Goal: Task Accomplishment & Management: Complete application form

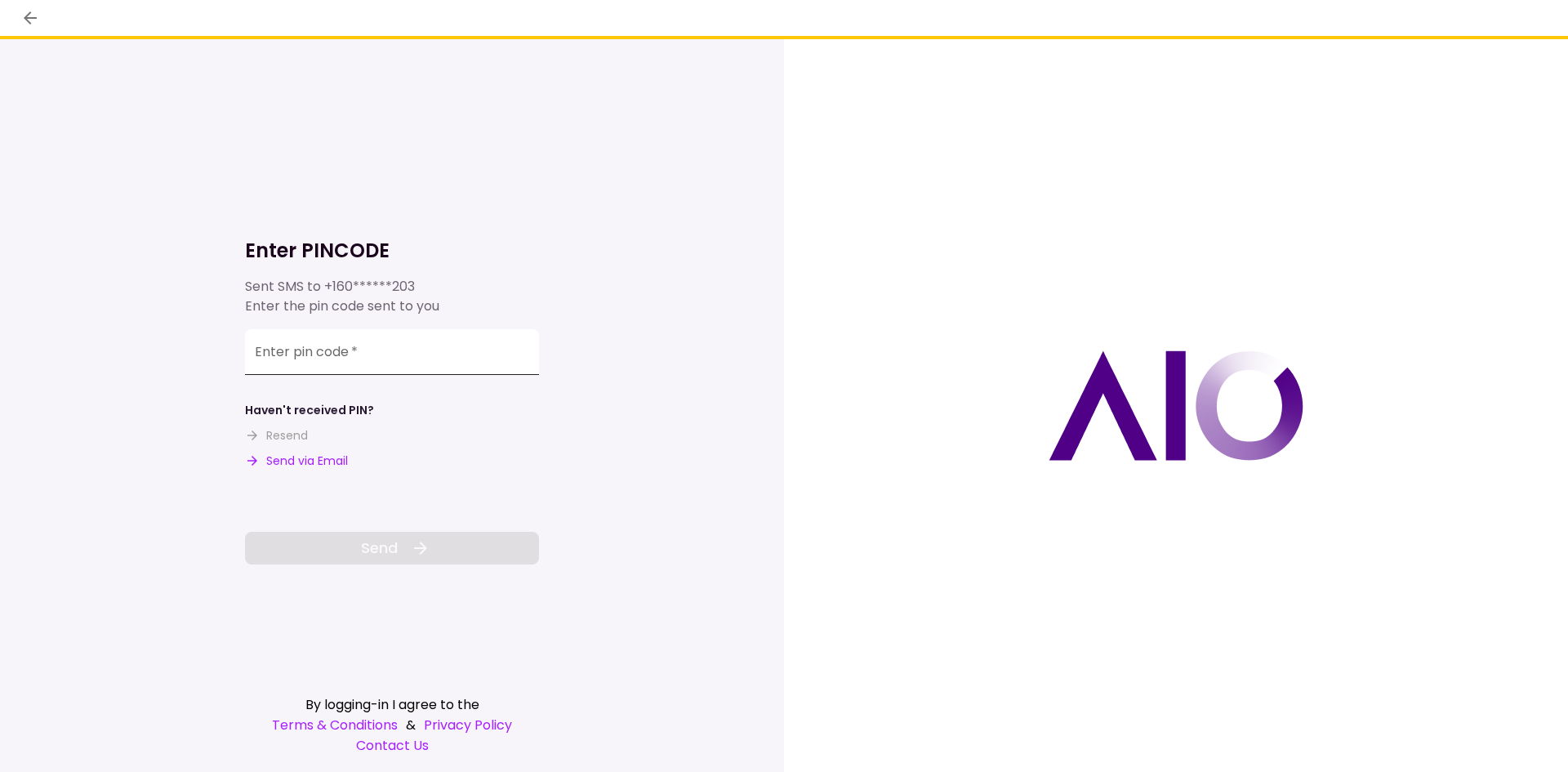
click at [340, 357] on input "Enter pin code   *" at bounding box center [391, 352] width 293 height 46
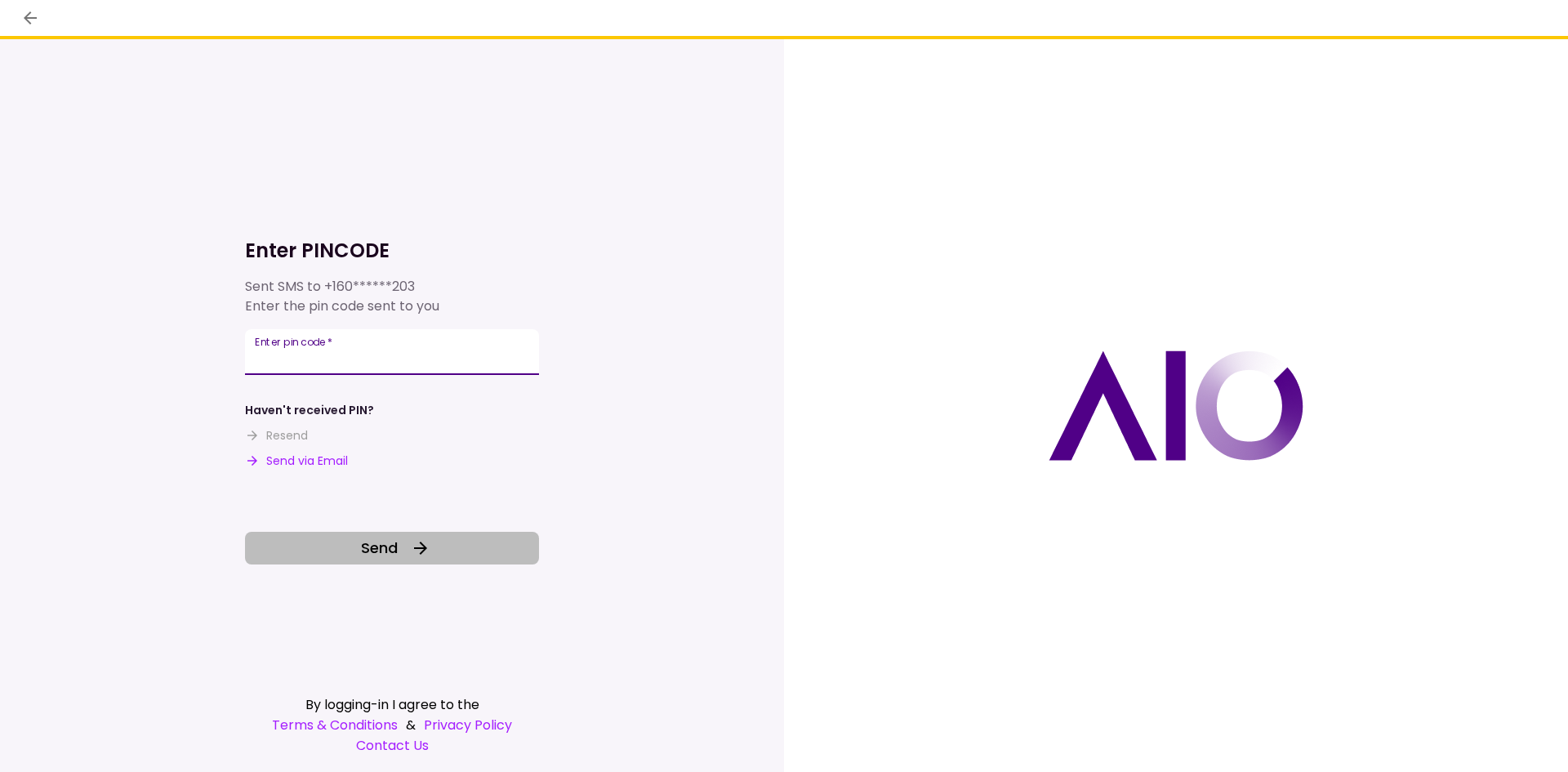
type input "******"
click at [408, 550] on button "Send" at bounding box center [391, 548] width 293 height 33
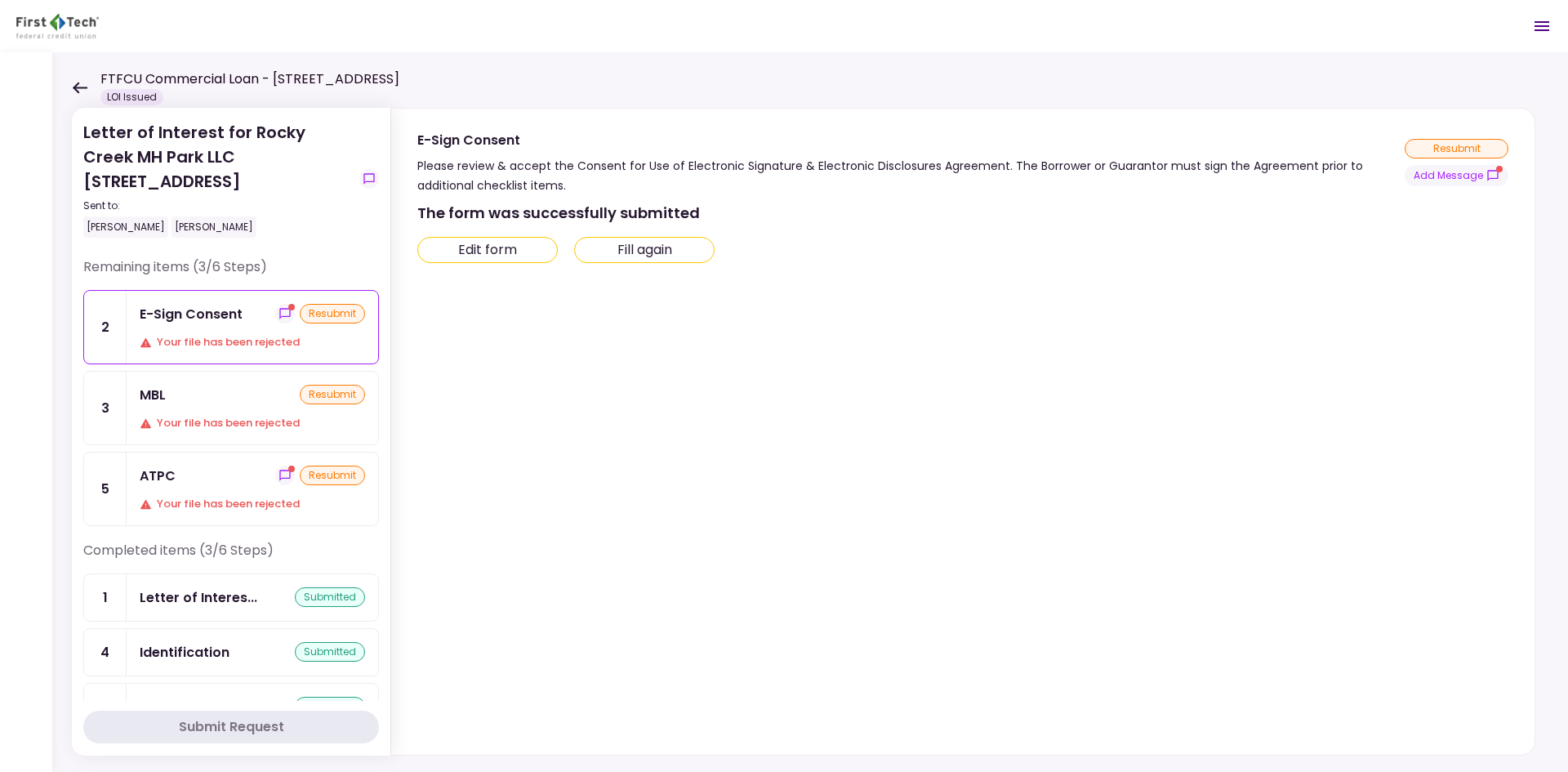
click at [220, 336] on div "Your file has been rejected" at bounding box center [252, 341] width 225 height 16
click at [1435, 148] on div "resubmit" at bounding box center [1456, 149] width 104 height 19
click at [639, 249] on button "Fill again" at bounding box center [644, 249] width 140 height 26
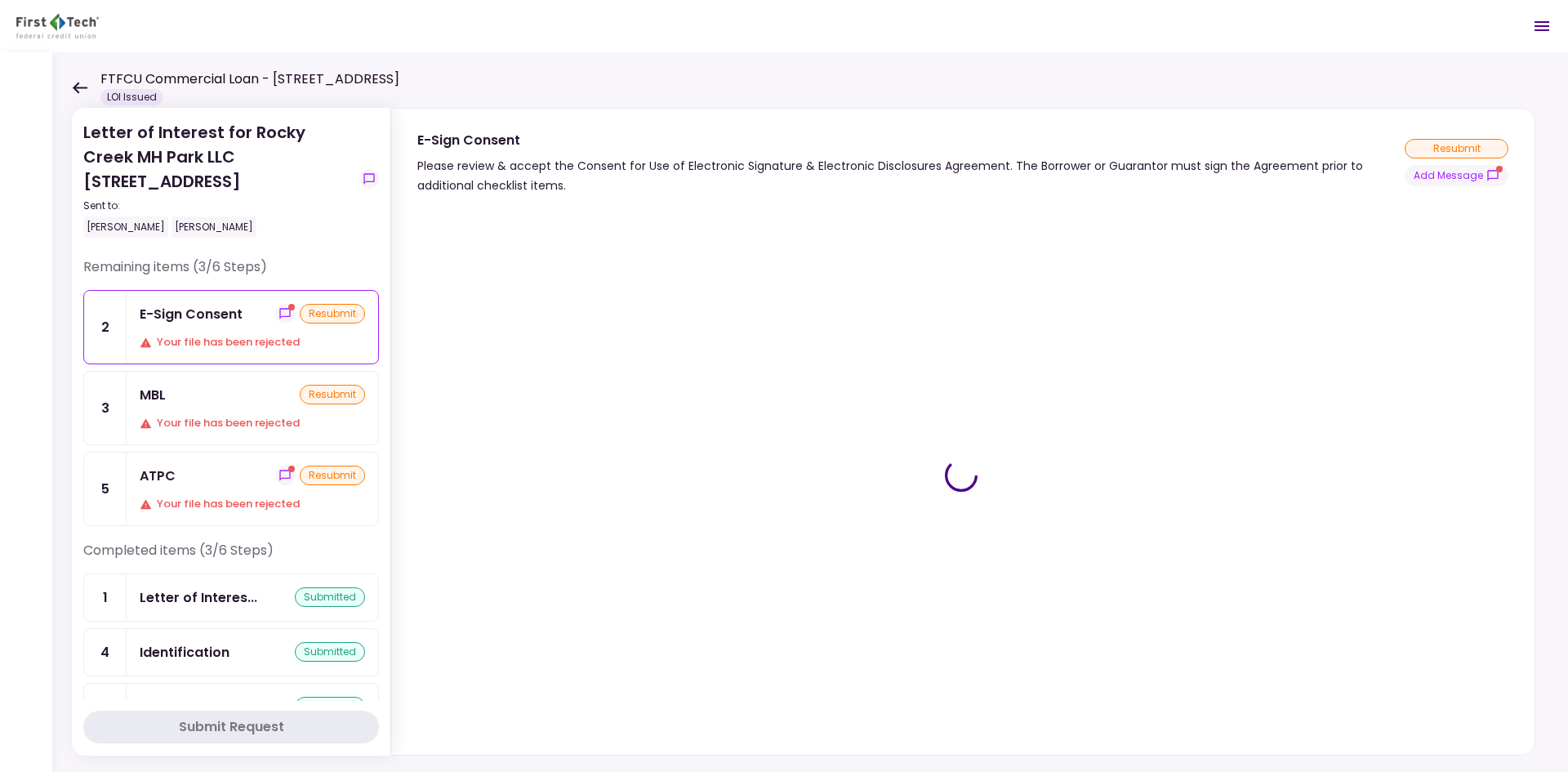
type input "***"
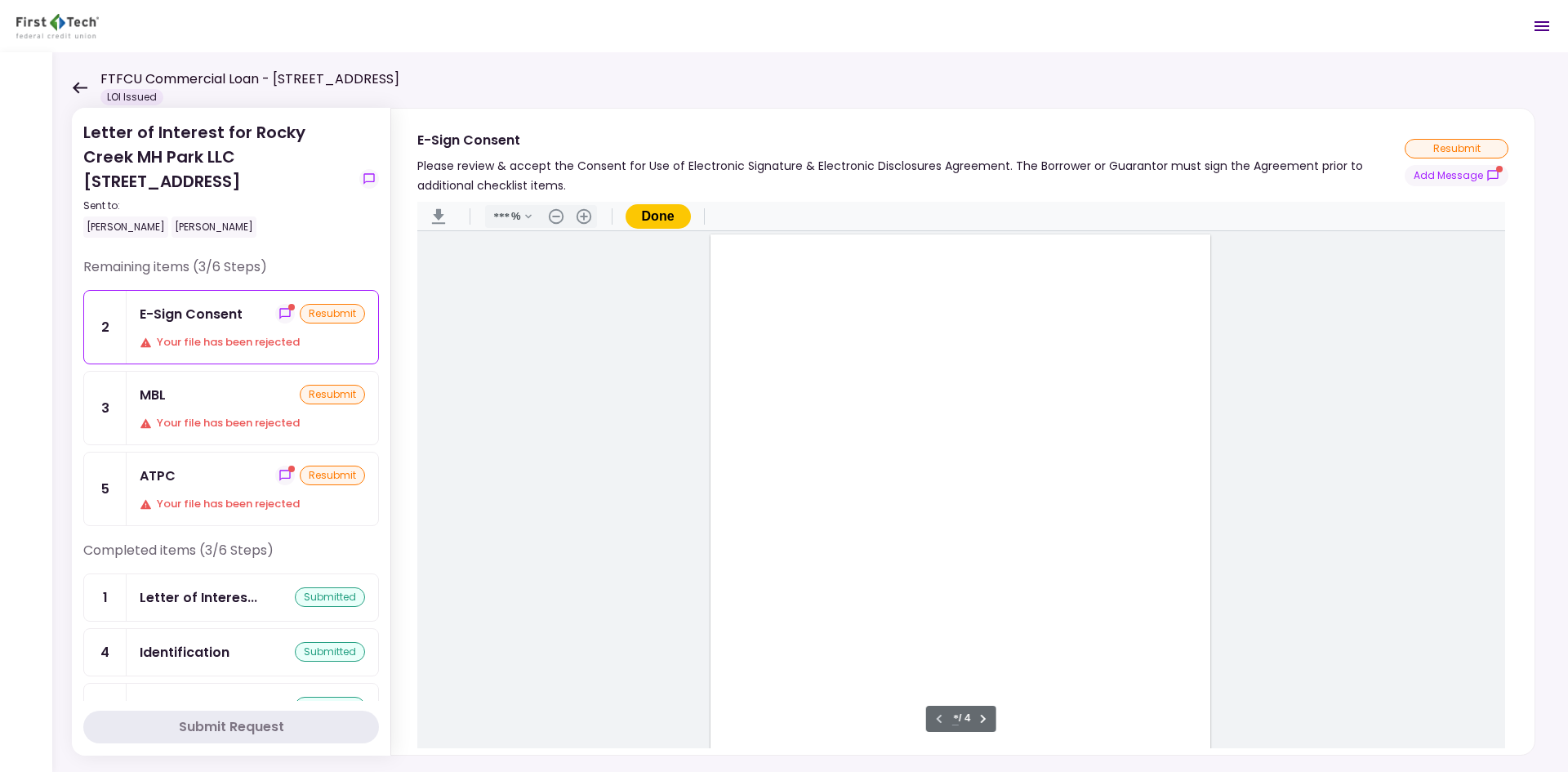
scroll to position [1, 0]
type input "*"
click at [741, 493] on div "Document Content" at bounding box center [746, 489] width 13 height 13
click at [788, 554] on div "Sign here" at bounding box center [799, 548] width 42 height 17
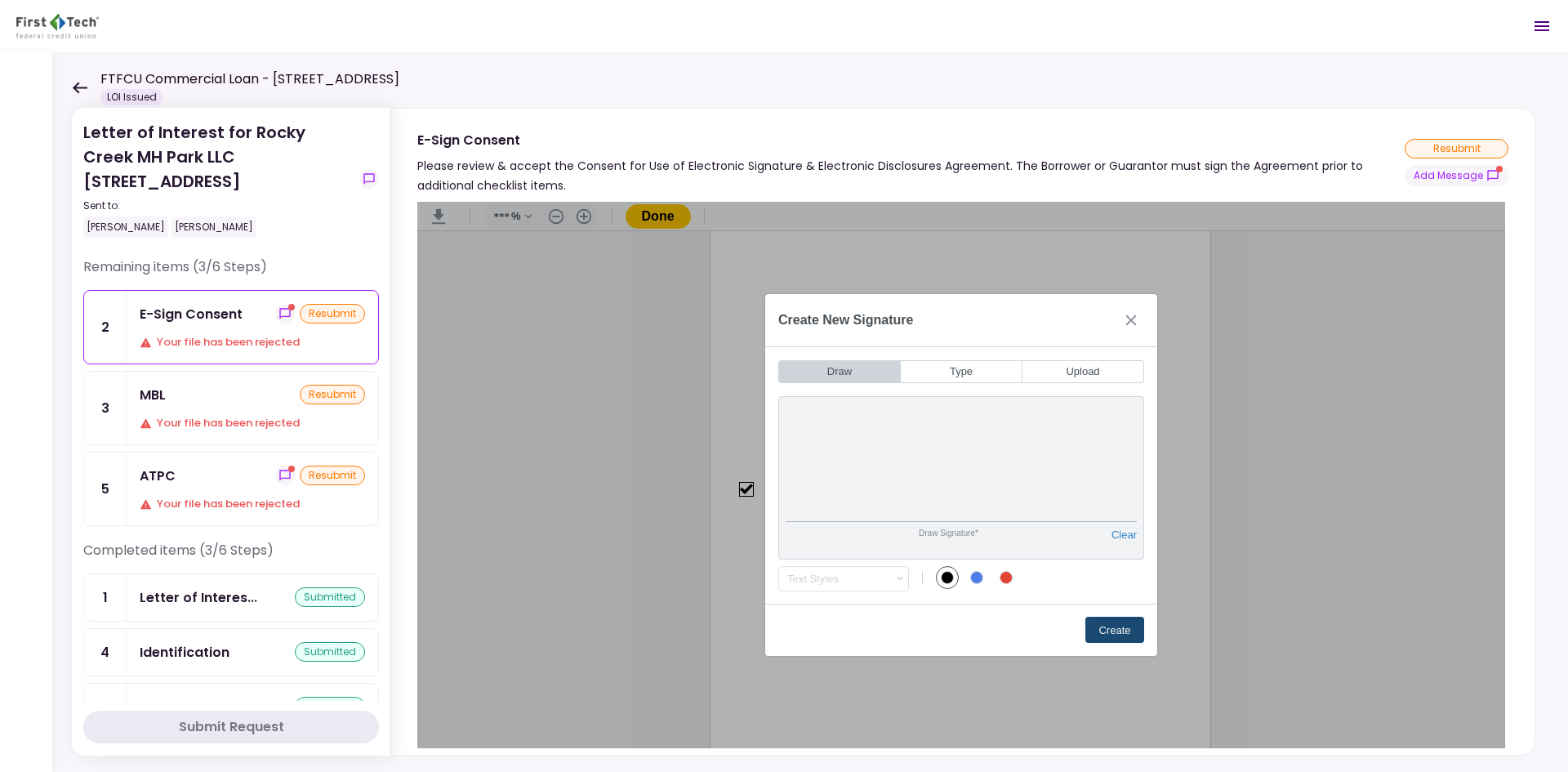
click at [1100, 622] on button "Create" at bounding box center [1113, 629] width 59 height 26
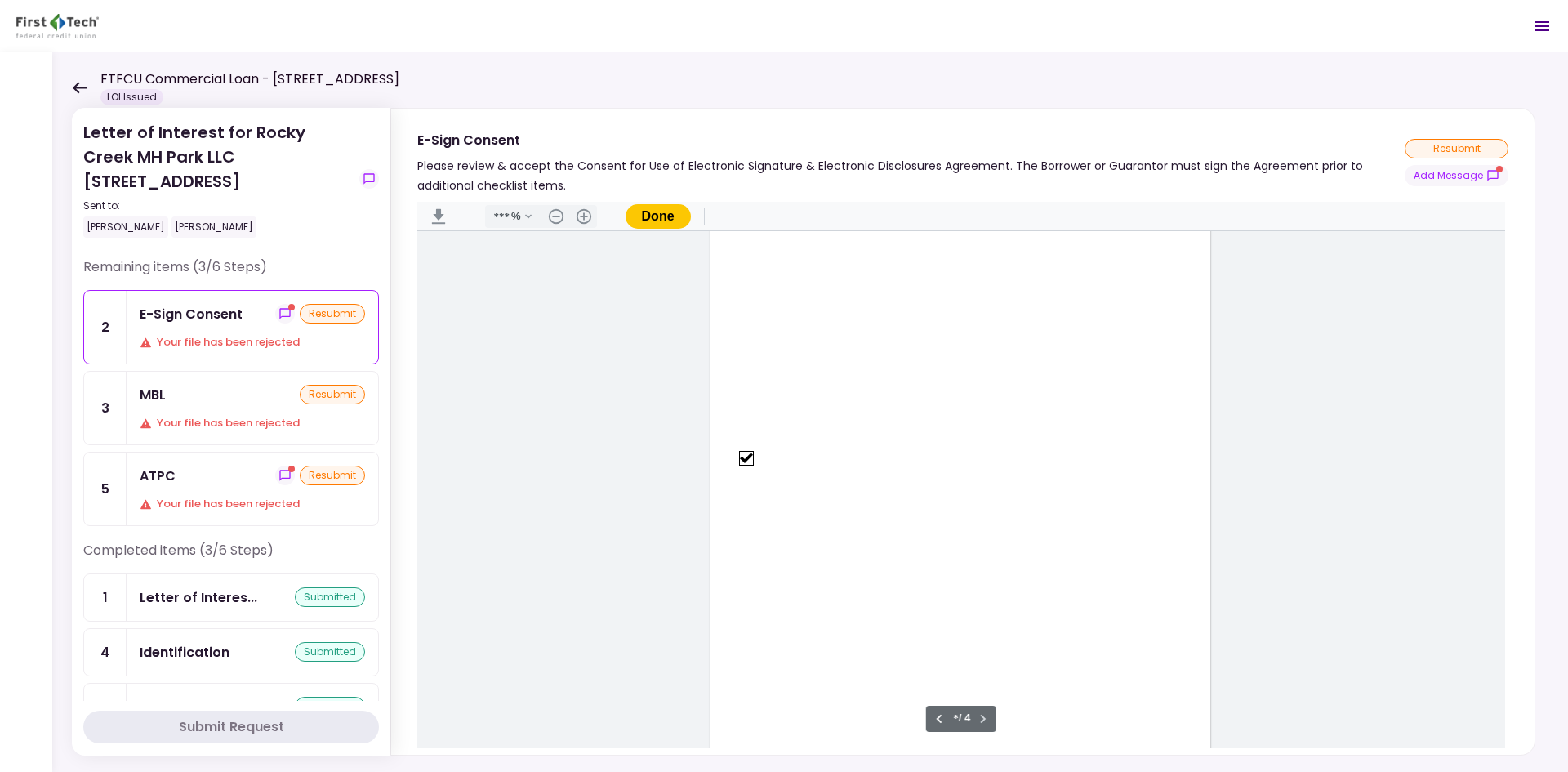
scroll to position [2095, 0]
click at [645, 216] on button "Done" at bounding box center [658, 217] width 65 height 25
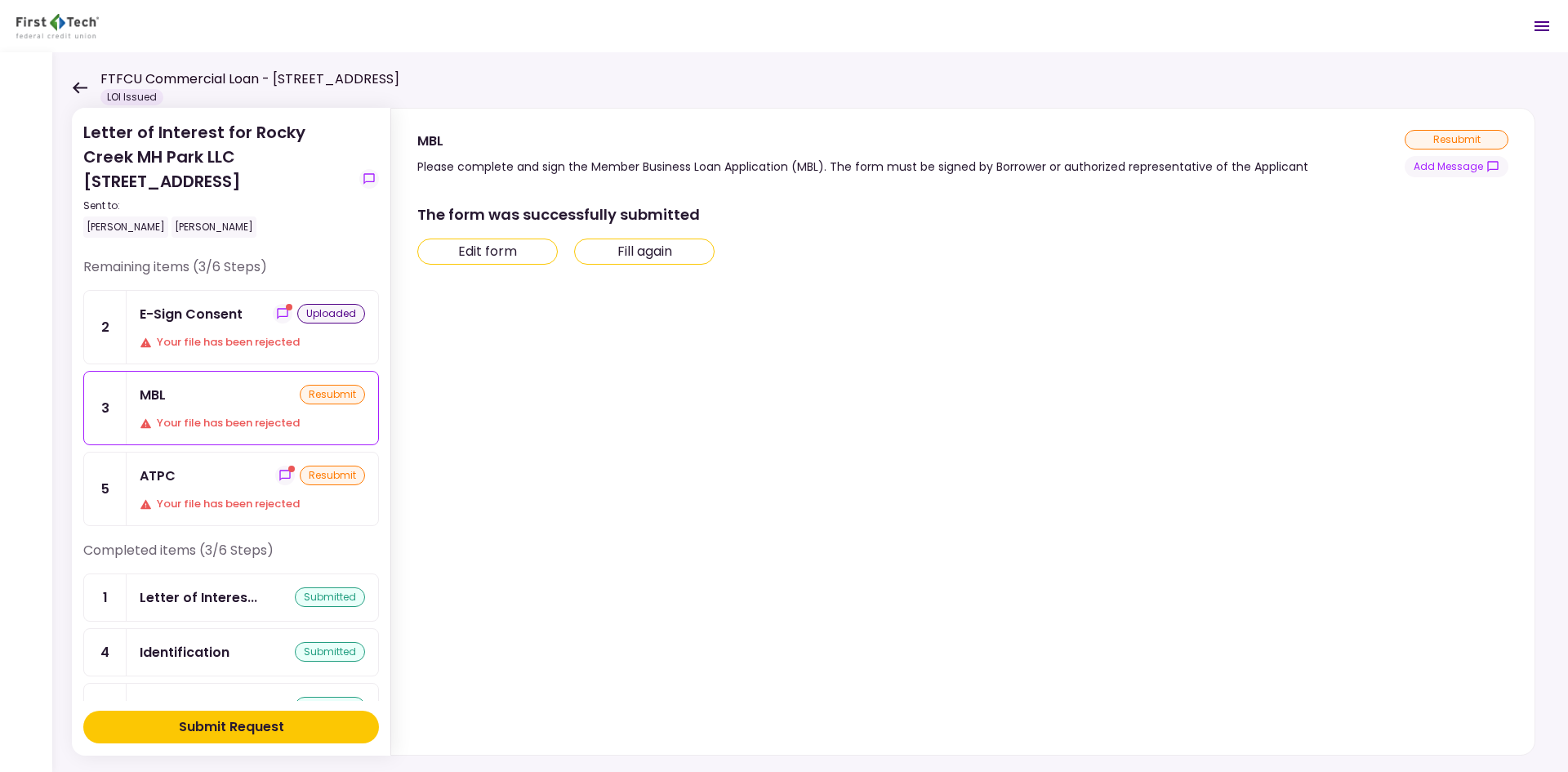
click at [236, 329] on div "E-Sign Consent uploaded Your file has been rejected" at bounding box center [252, 327] width 251 height 73
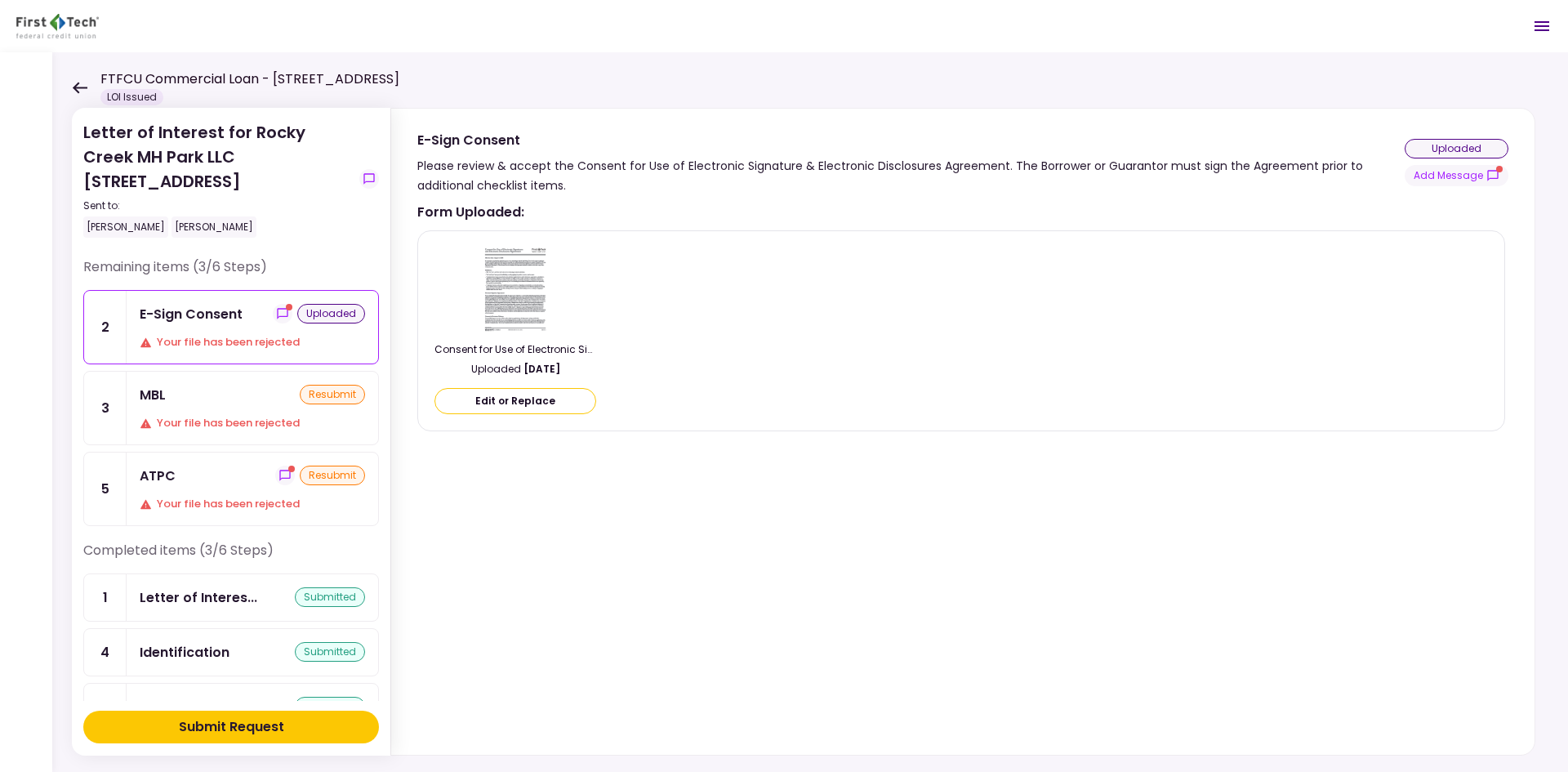
click at [243, 393] on div "MBL resubmit" at bounding box center [252, 394] width 225 height 20
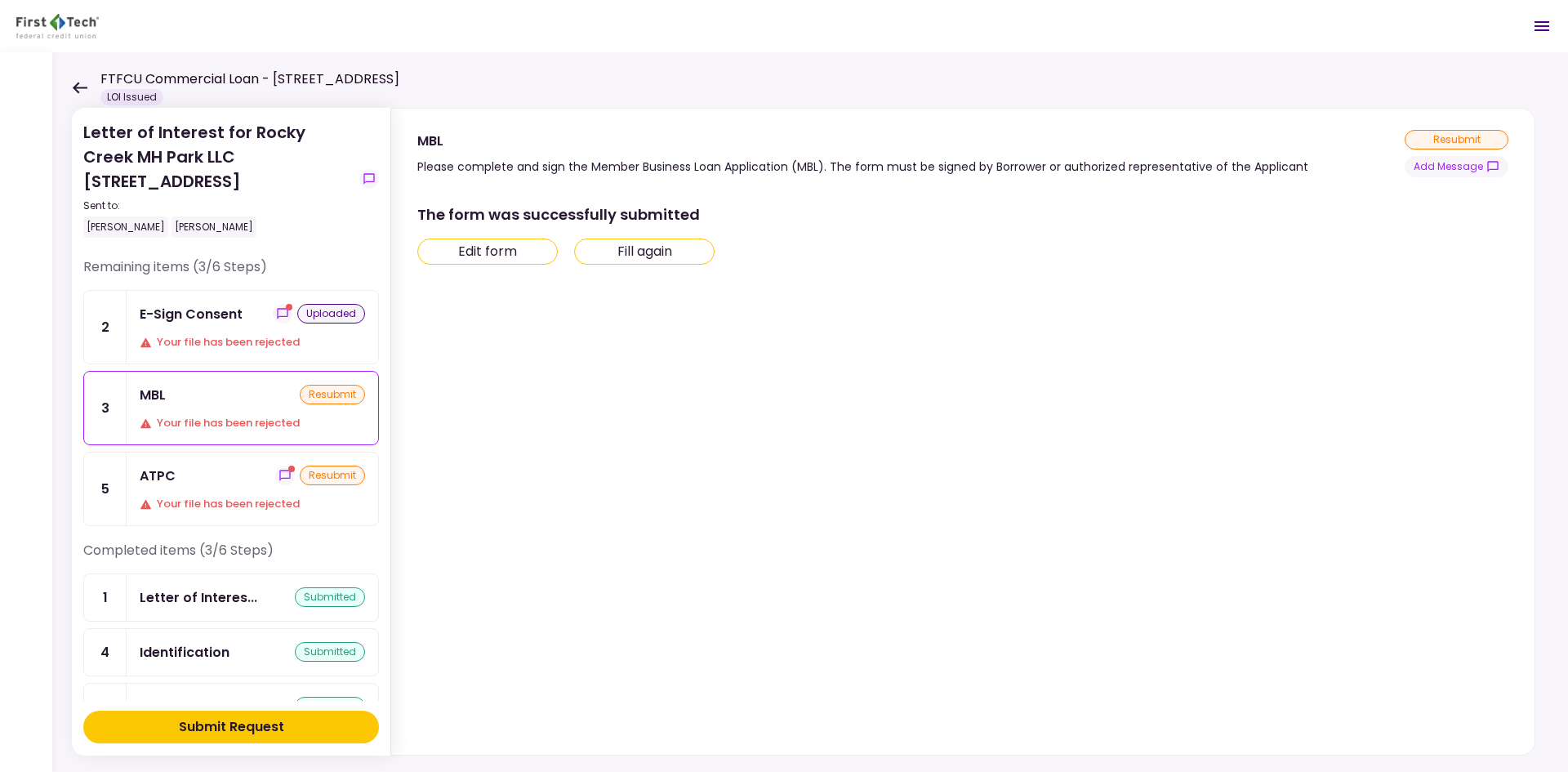
click at [624, 251] on button "Fill again" at bounding box center [644, 251] width 140 height 26
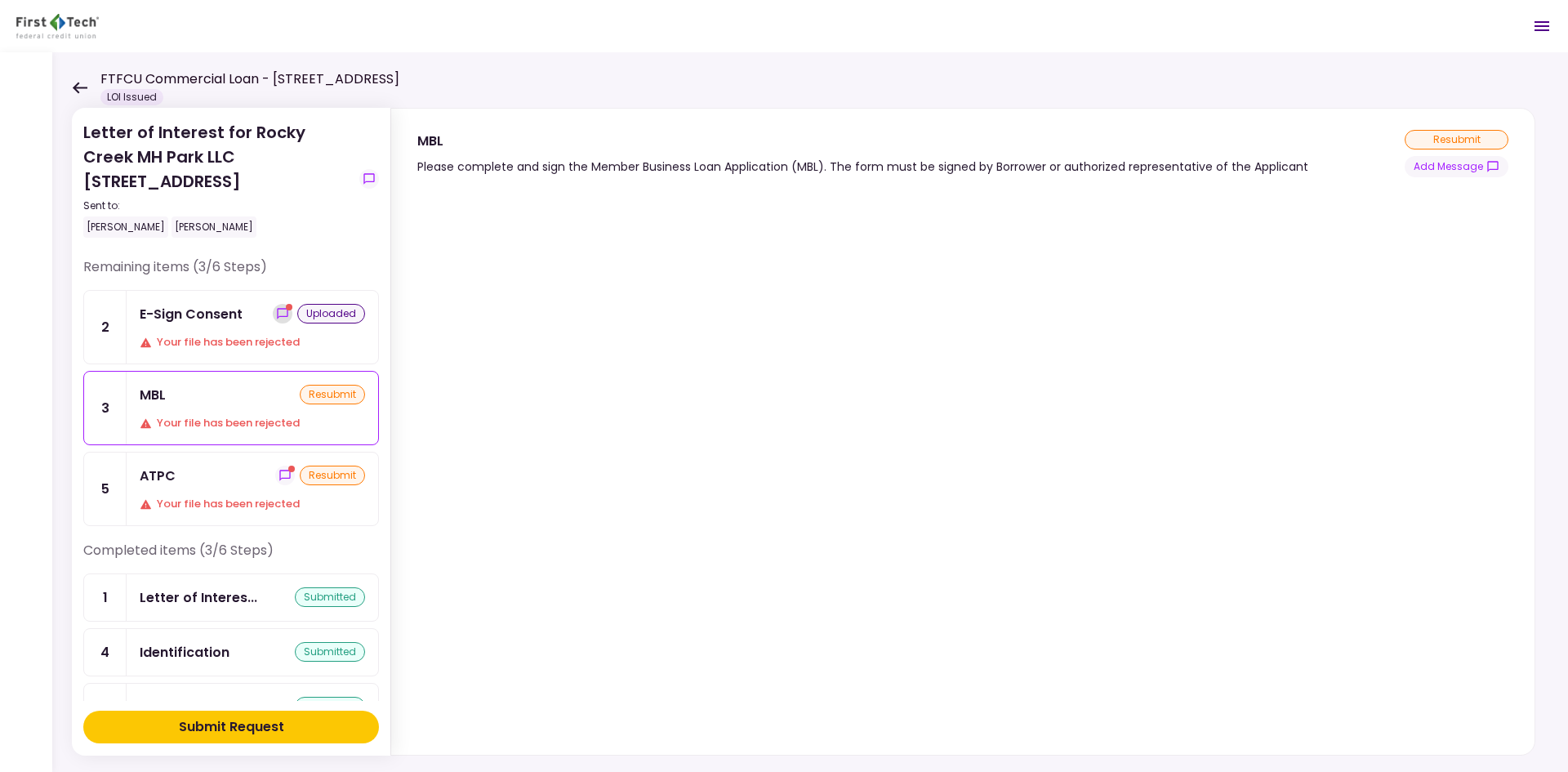
click at [276, 310] on icon "show-messages" at bounding box center [283, 314] width 13 height 13
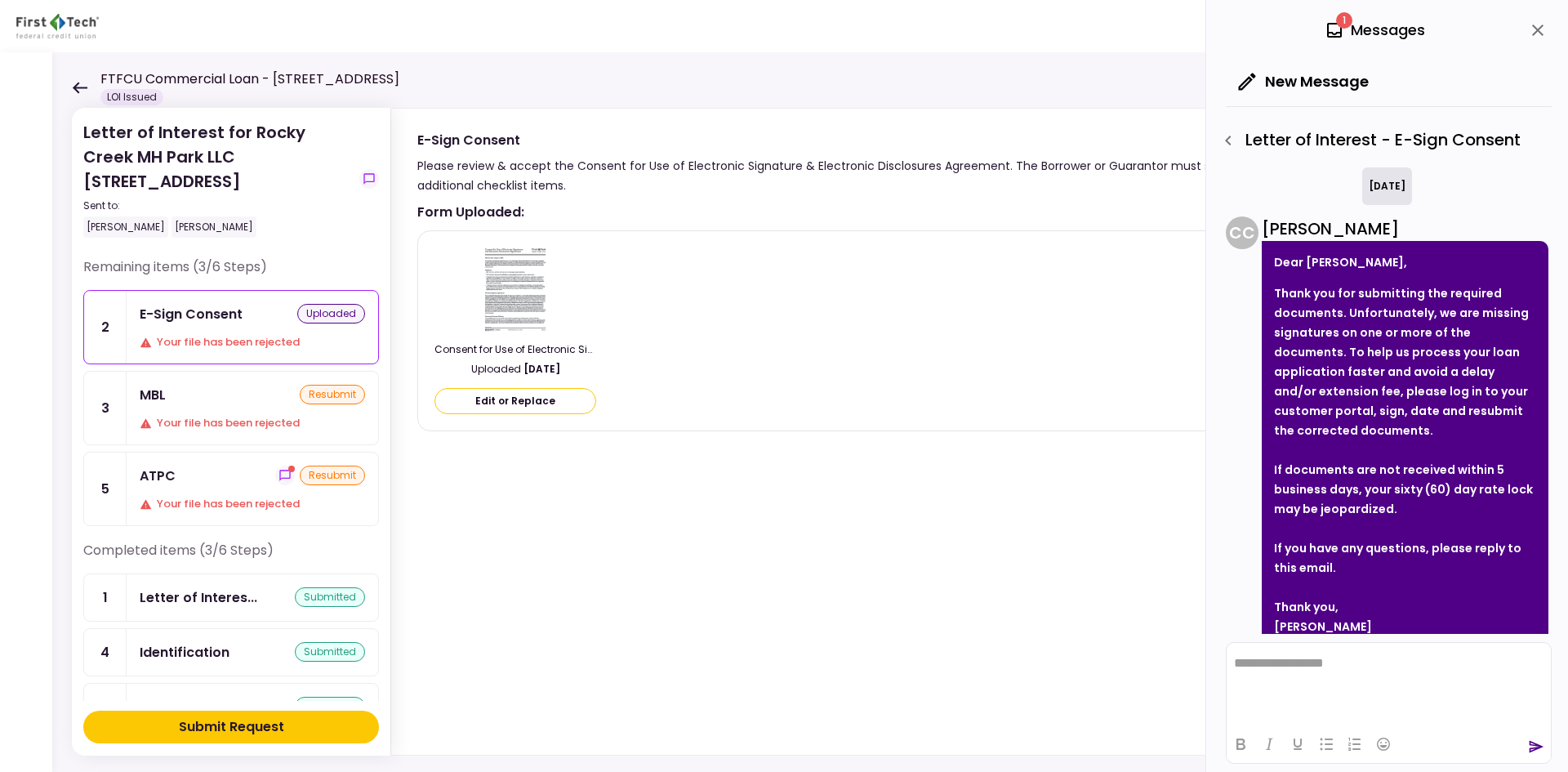
scroll to position [37, 0]
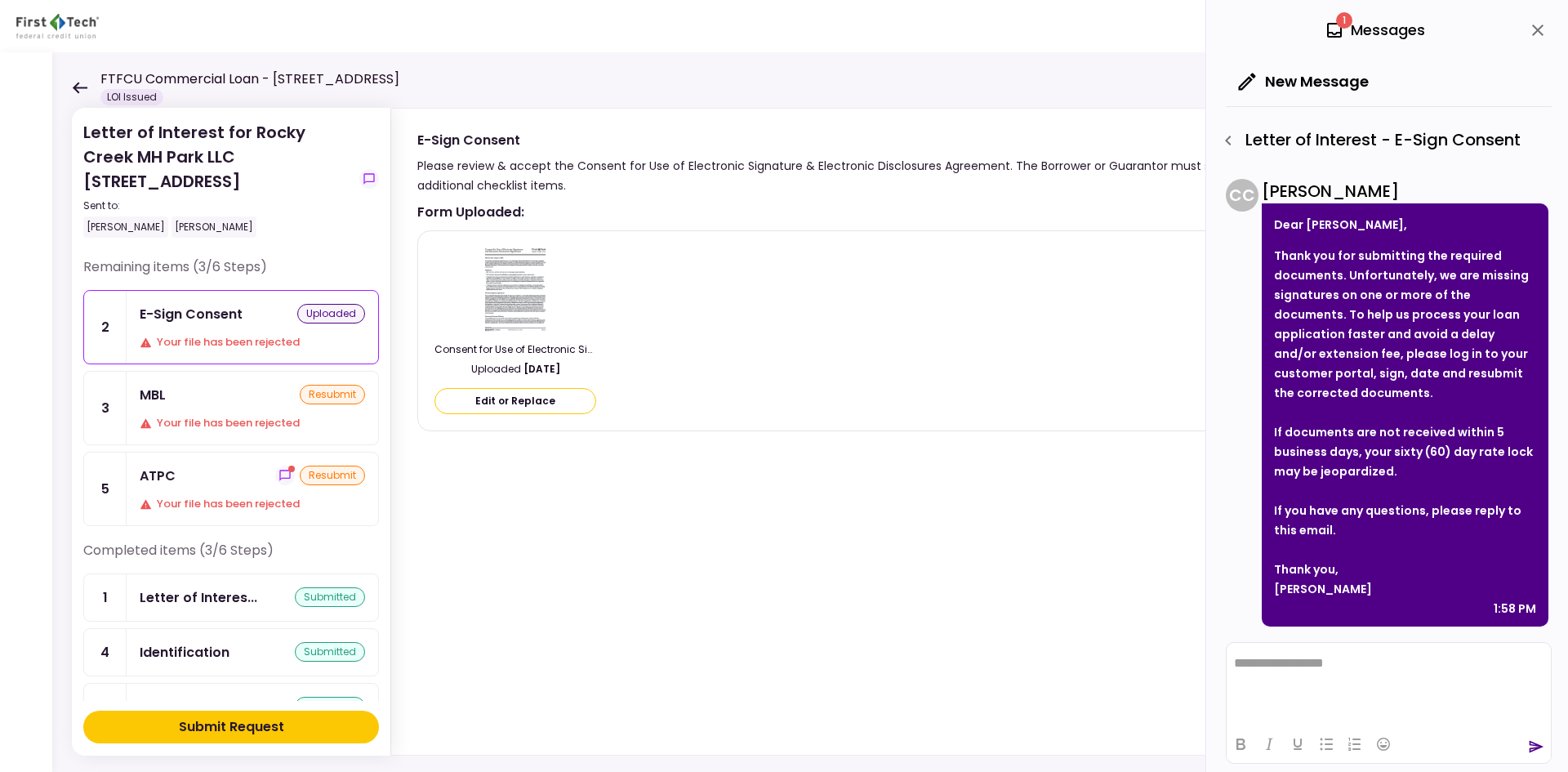
click at [1144, 376] on div "Consent for Use of Electronic Signature and Electronic Disclosures Agreement Ed…" at bounding box center [961, 331] width 1053 height 173
click at [1539, 32] on icon "close" at bounding box center [1537, 31] width 12 height 12
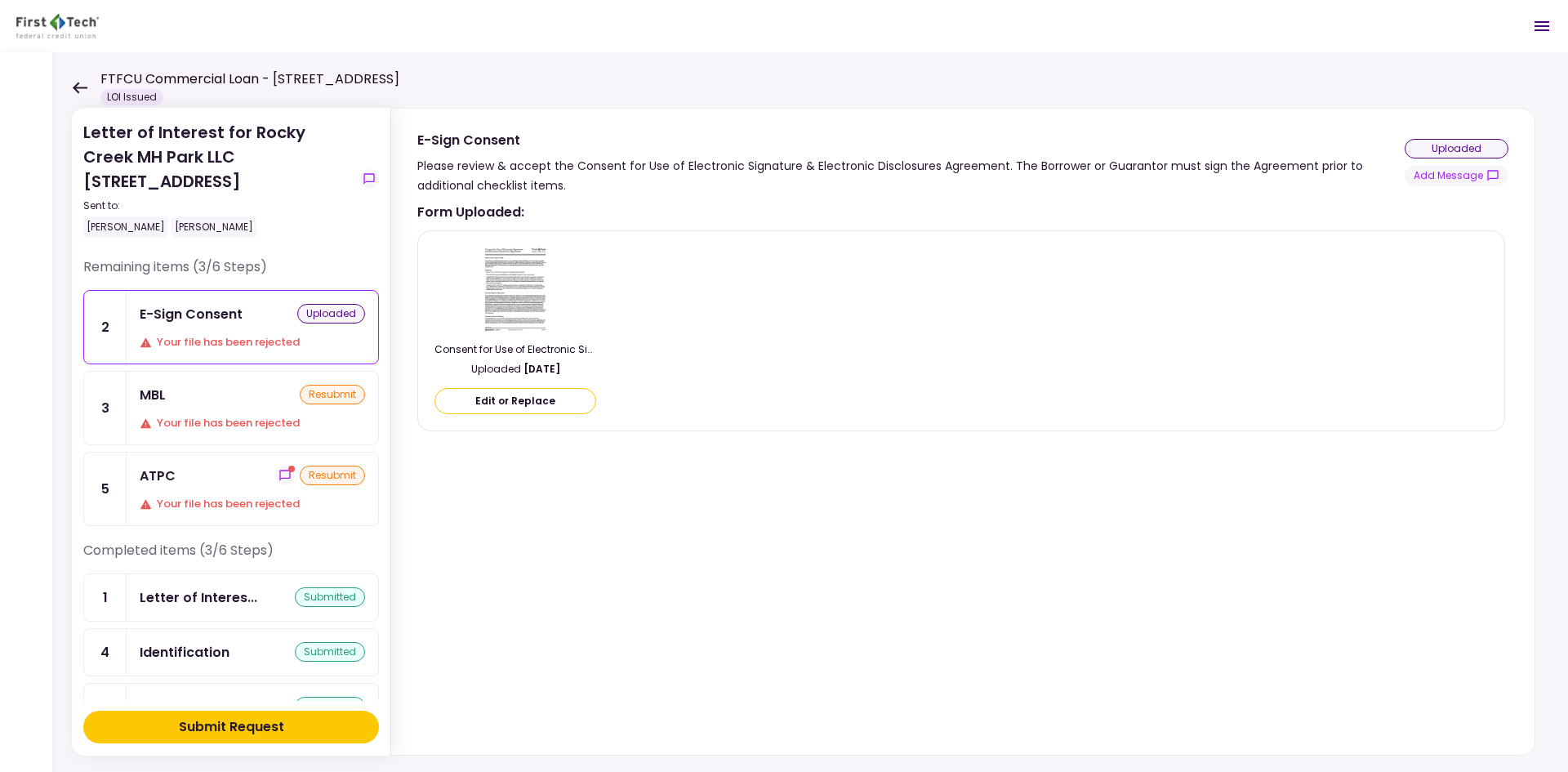
click at [256, 399] on div "MBL resubmit" at bounding box center [252, 394] width 225 height 20
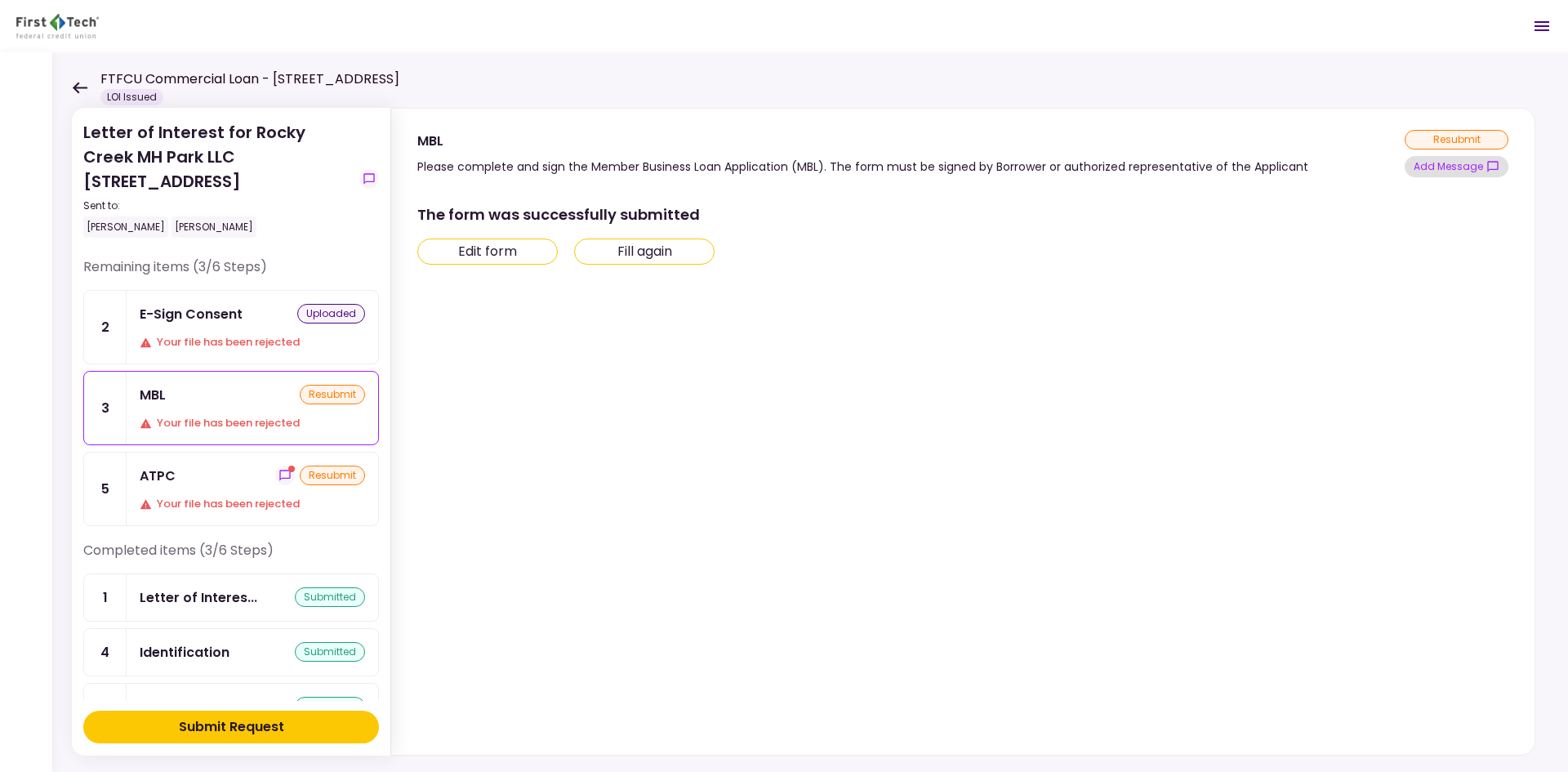
click at [1463, 168] on button "Add Message" at bounding box center [1456, 167] width 104 height 21
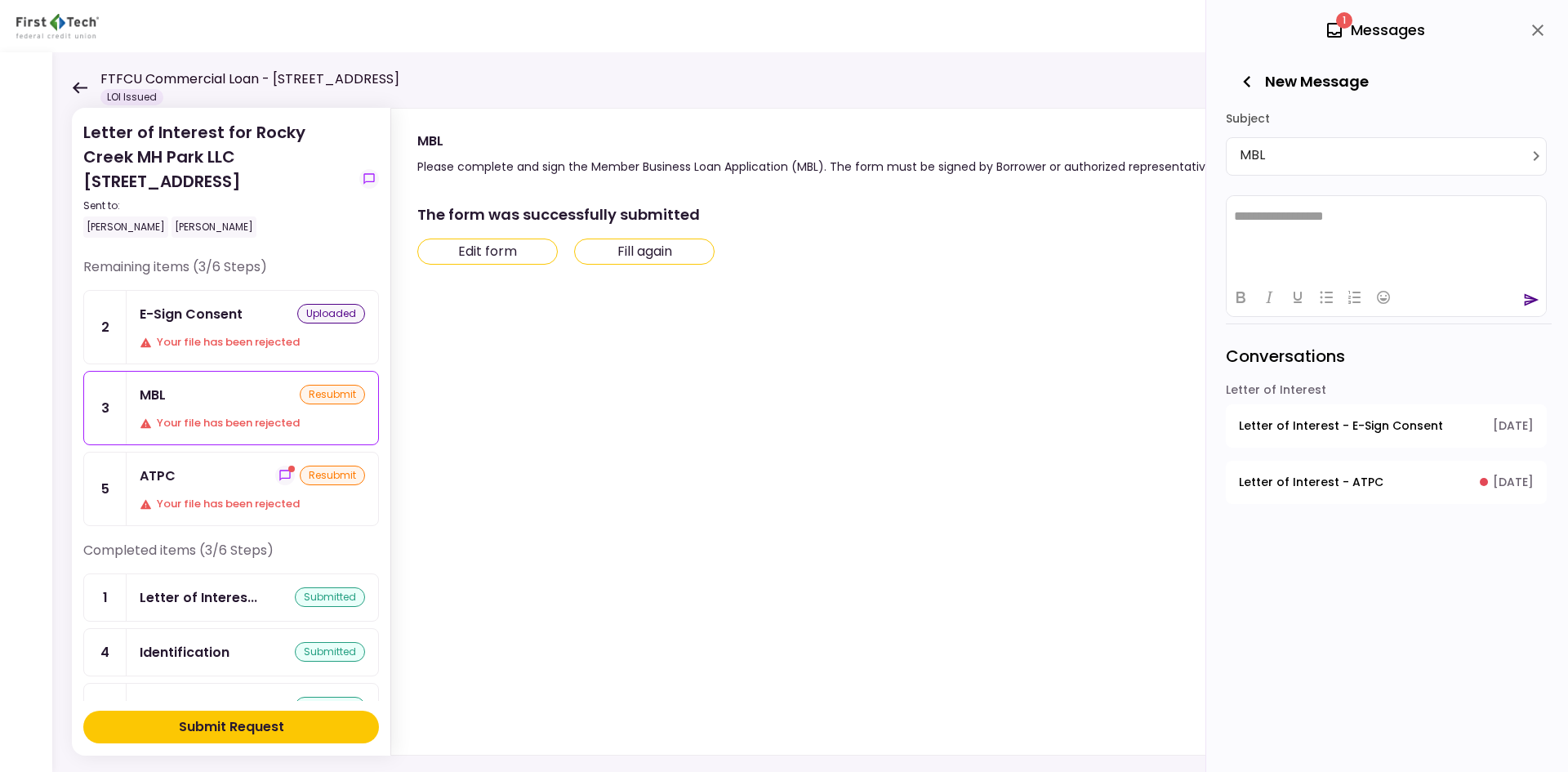
click at [1325, 36] on icon at bounding box center [1334, 30] width 19 height 19
click at [1343, 26] on span "1" at bounding box center [1344, 20] width 16 height 16
click at [1354, 26] on div "1 Messages" at bounding box center [1374, 31] width 101 height 25
click at [1332, 486] on span "Letter of Interest - ATPC" at bounding box center [1311, 482] width 145 height 17
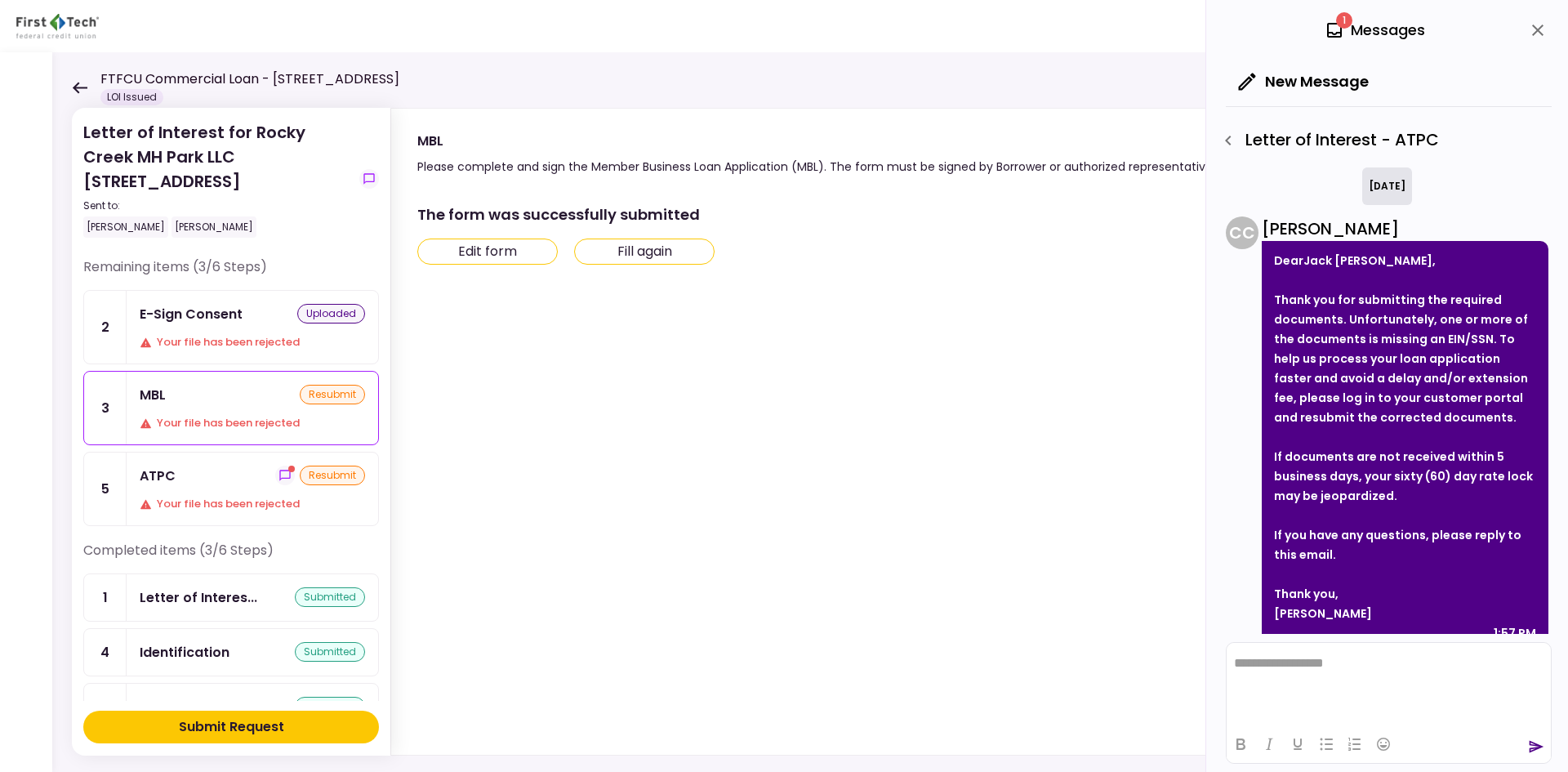
scroll to position [25, 0]
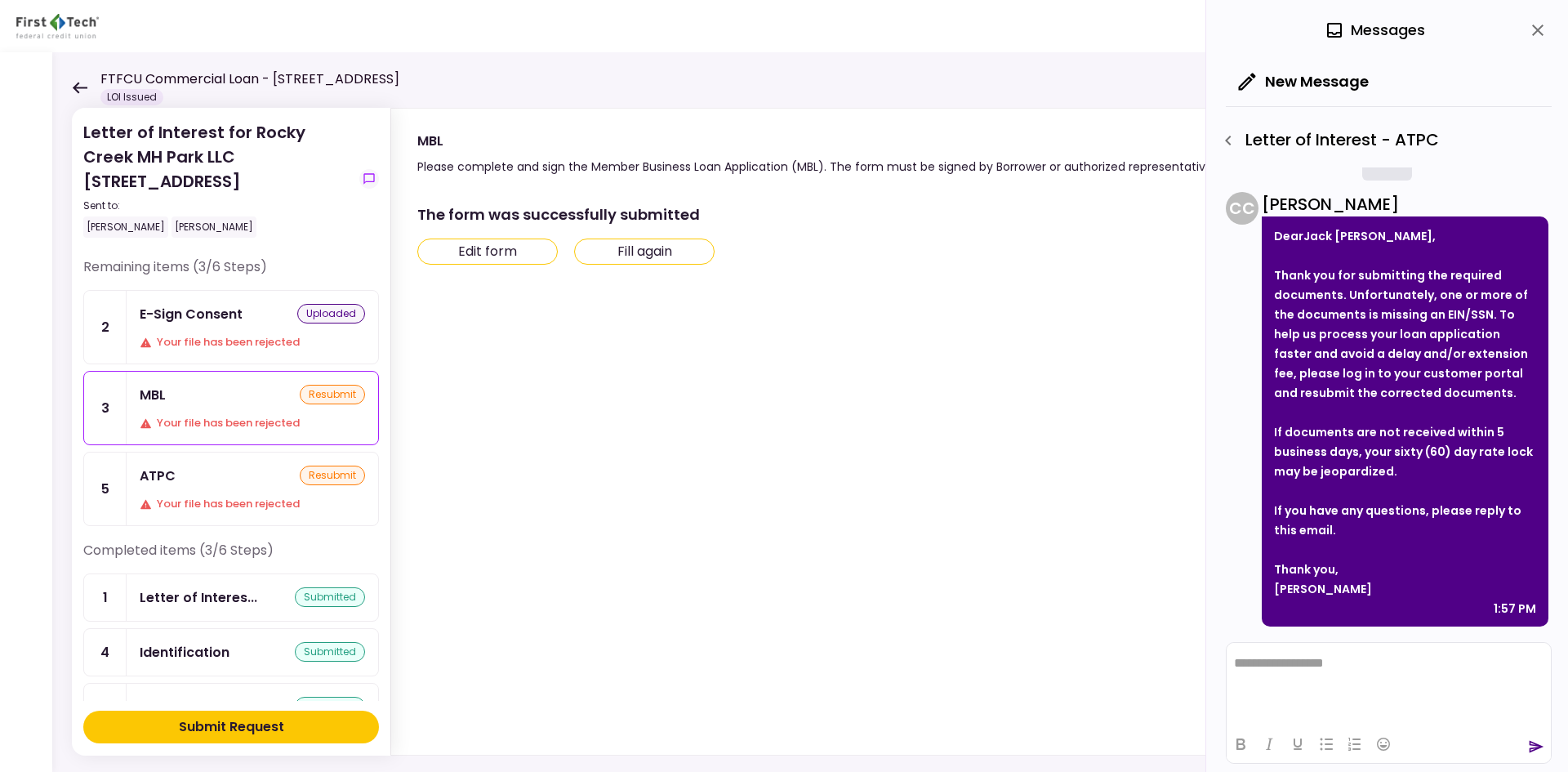
click at [1543, 25] on icon "close" at bounding box center [1537, 30] width 19 height 19
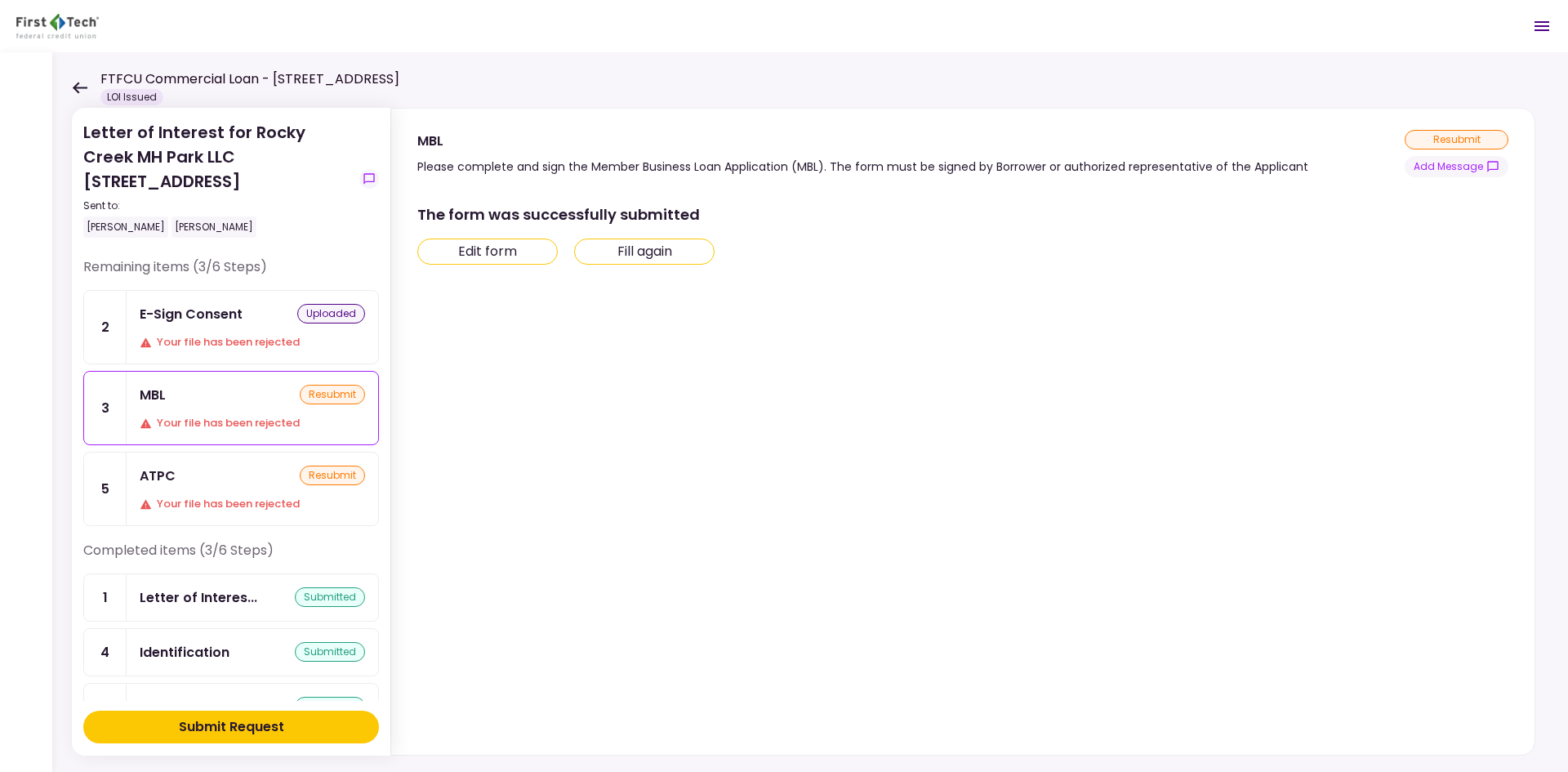
click at [640, 251] on button "Fill again" at bounding box center [644, 251] width 140 height 26
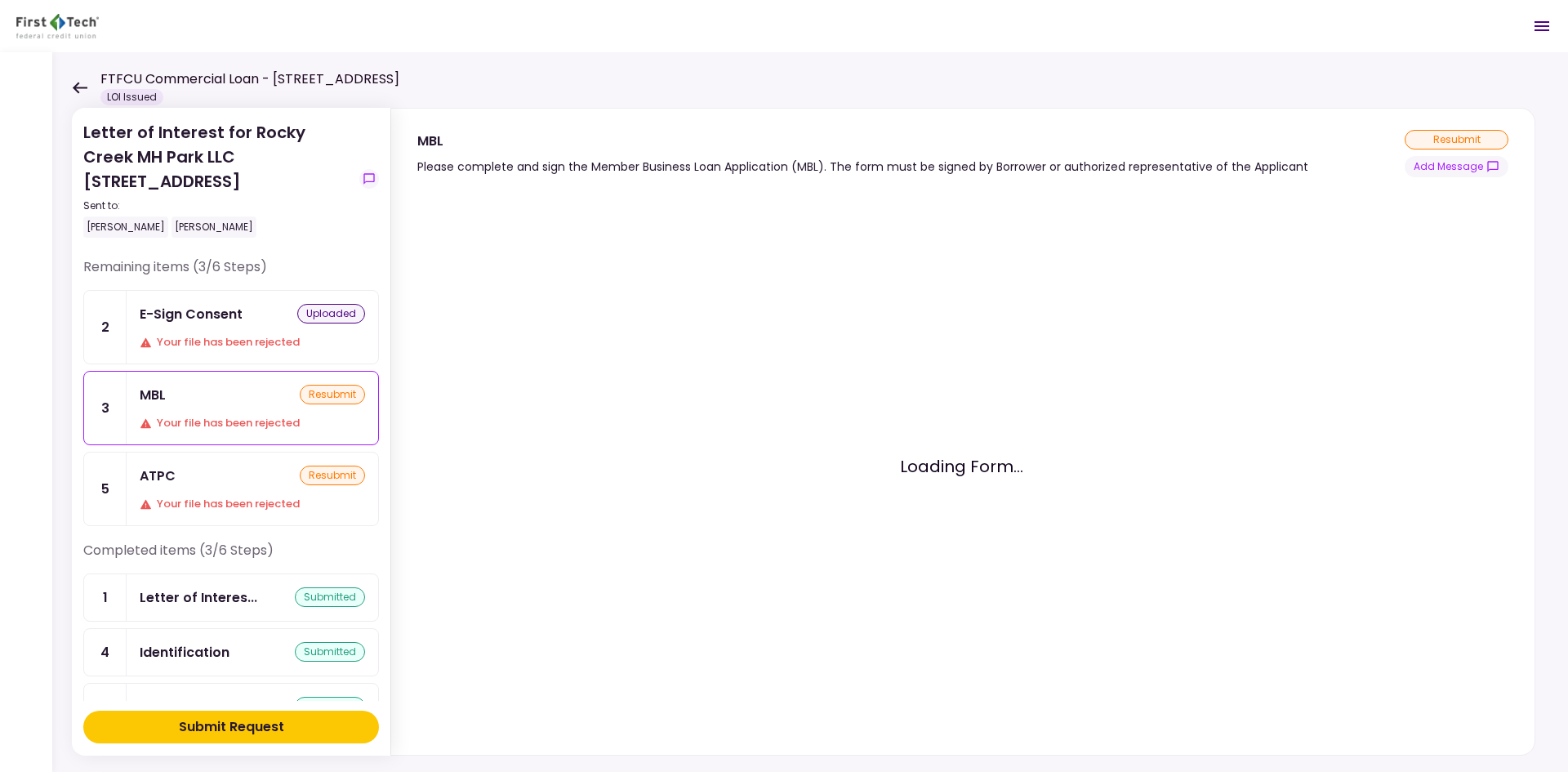
click at [214, 403] on div "MBL resubmit" at bounding box center [252, 394] width 225 height 20
click at [201, 404] on div "MBL resubmit" at bounding box center [252, 394] width 225 height 20
click at [224, 339] on div "Your file has been rejected" at bounding box center [252, 341] width 225 height 16
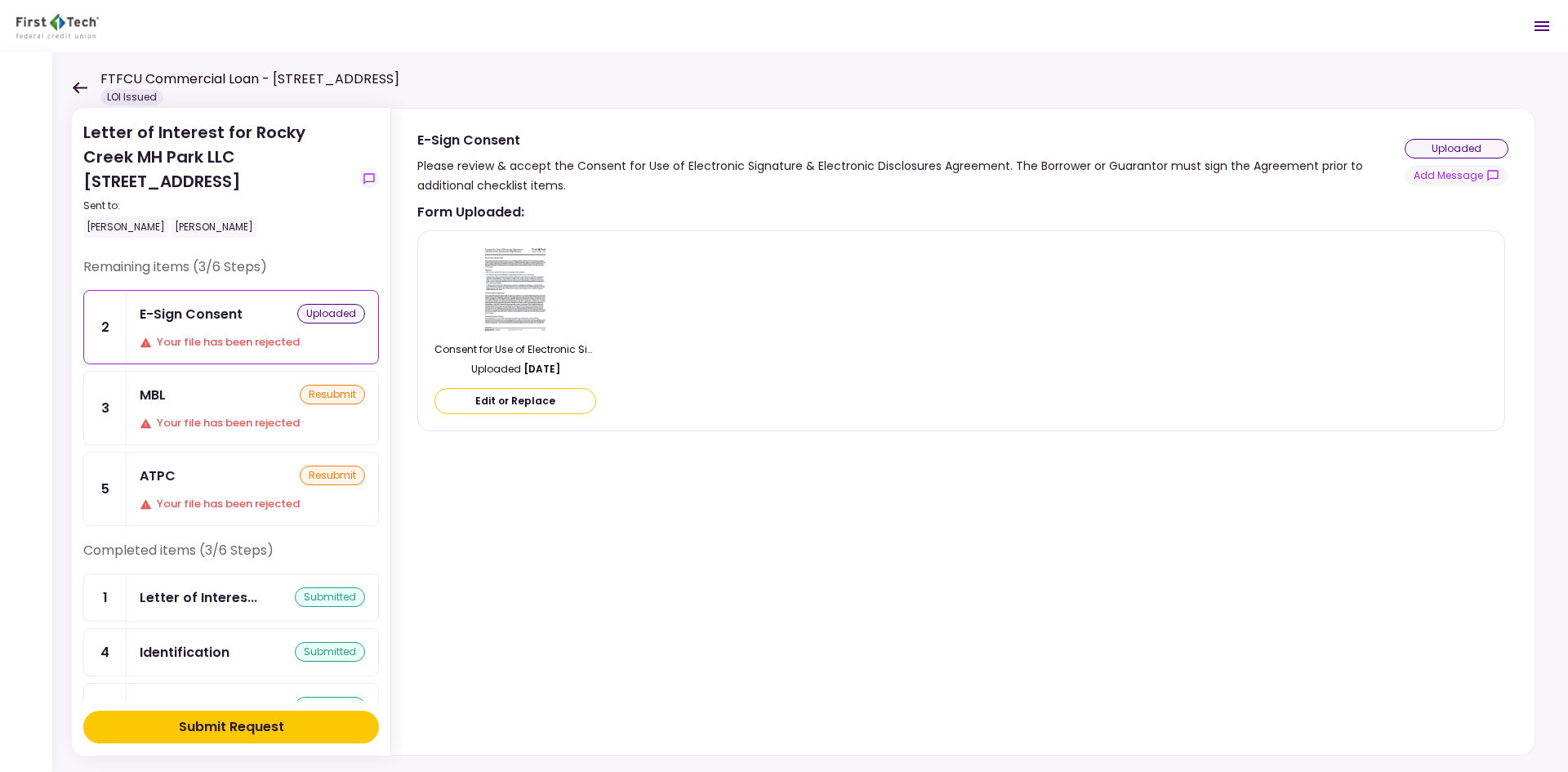
click at [220, 417] on div "Your file has been rejected" at bounding box center [252, 422] width 225 height 16
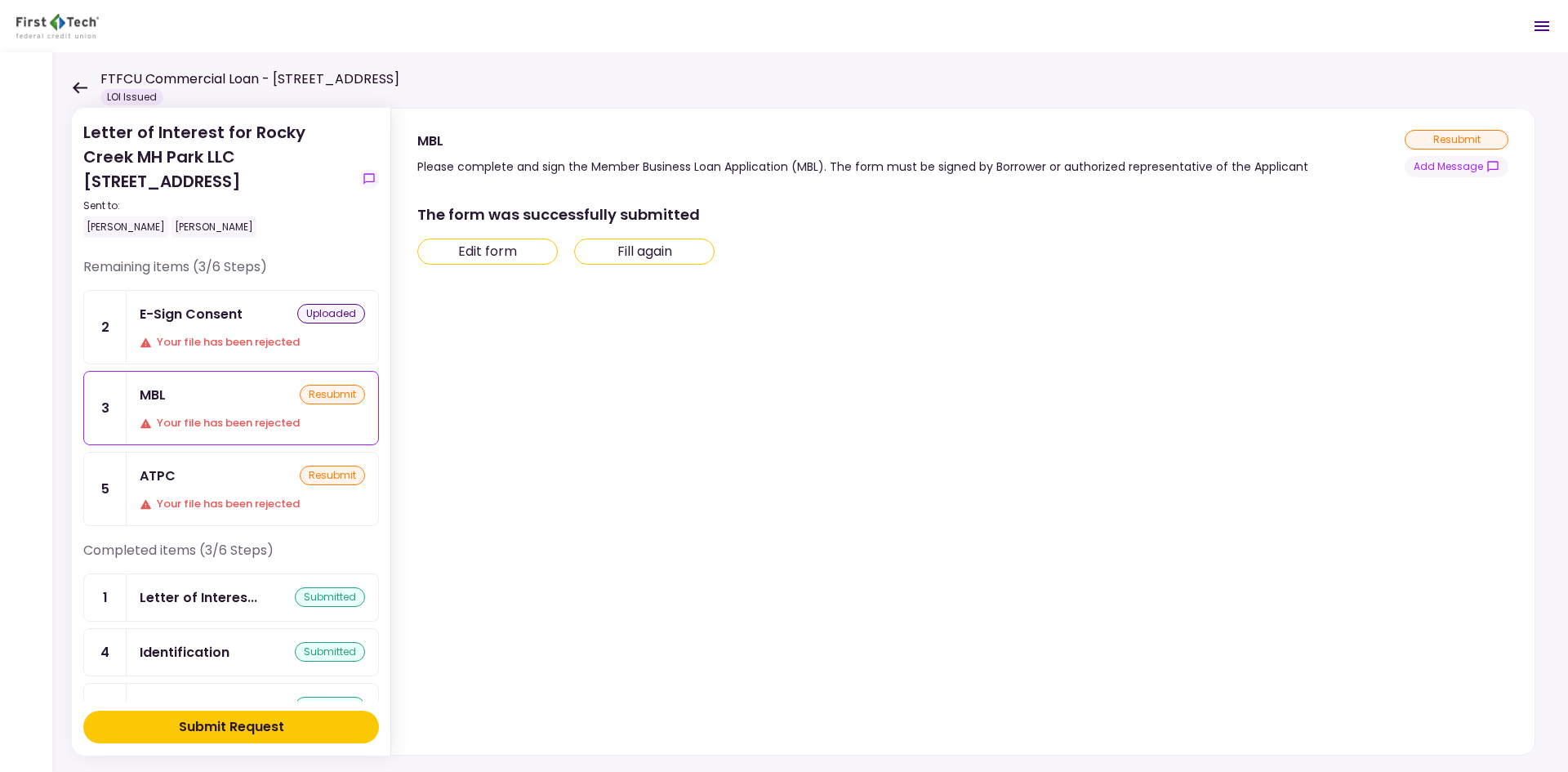
click at [505, 247] on button "Edit form" at bounding box center [487, 251] width 140 height 26
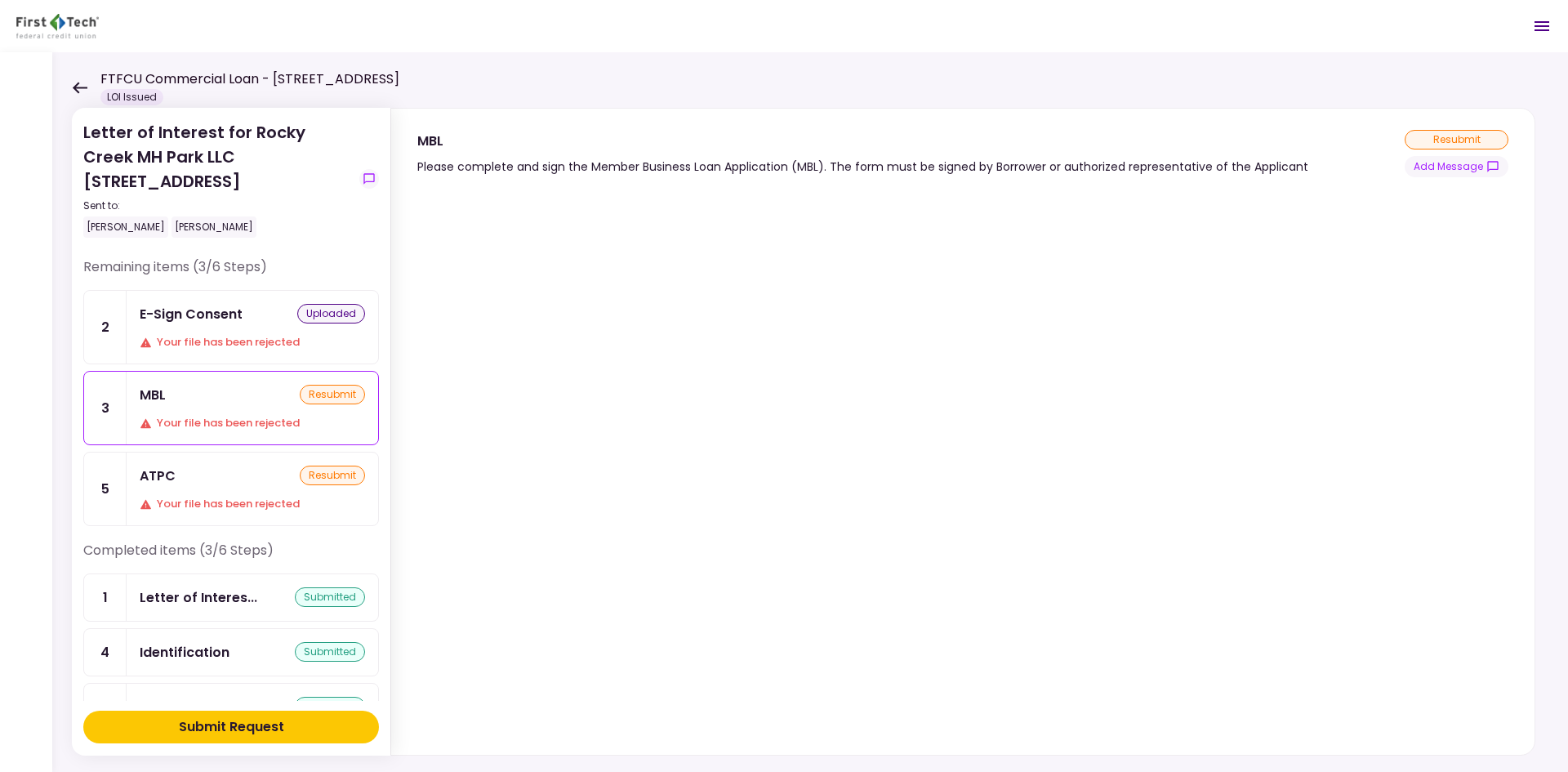
scroll to position [20, 0]
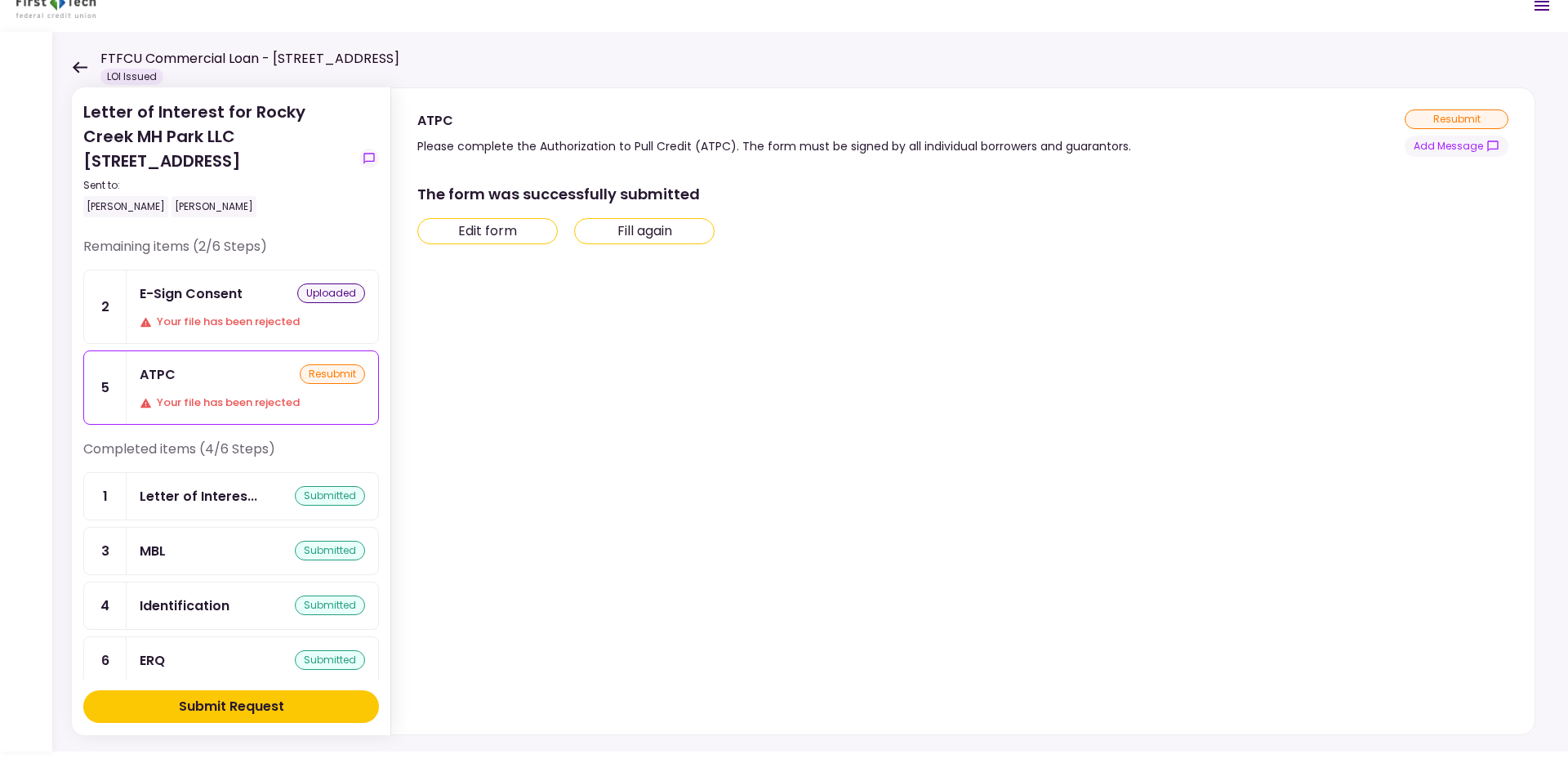
click at [218, 386] on div "ATPC resubmit Your file has been rejected" at bounding box center [252, 387] width 251 height 73
click at [236, 393] on div "ATPC resubmit Your file has been rejected" at bounding box center [252, 387] width 251 height 73
click at [1450, 146] on button "Add Message" at bounding box center [1456, 146] width 104 height 21
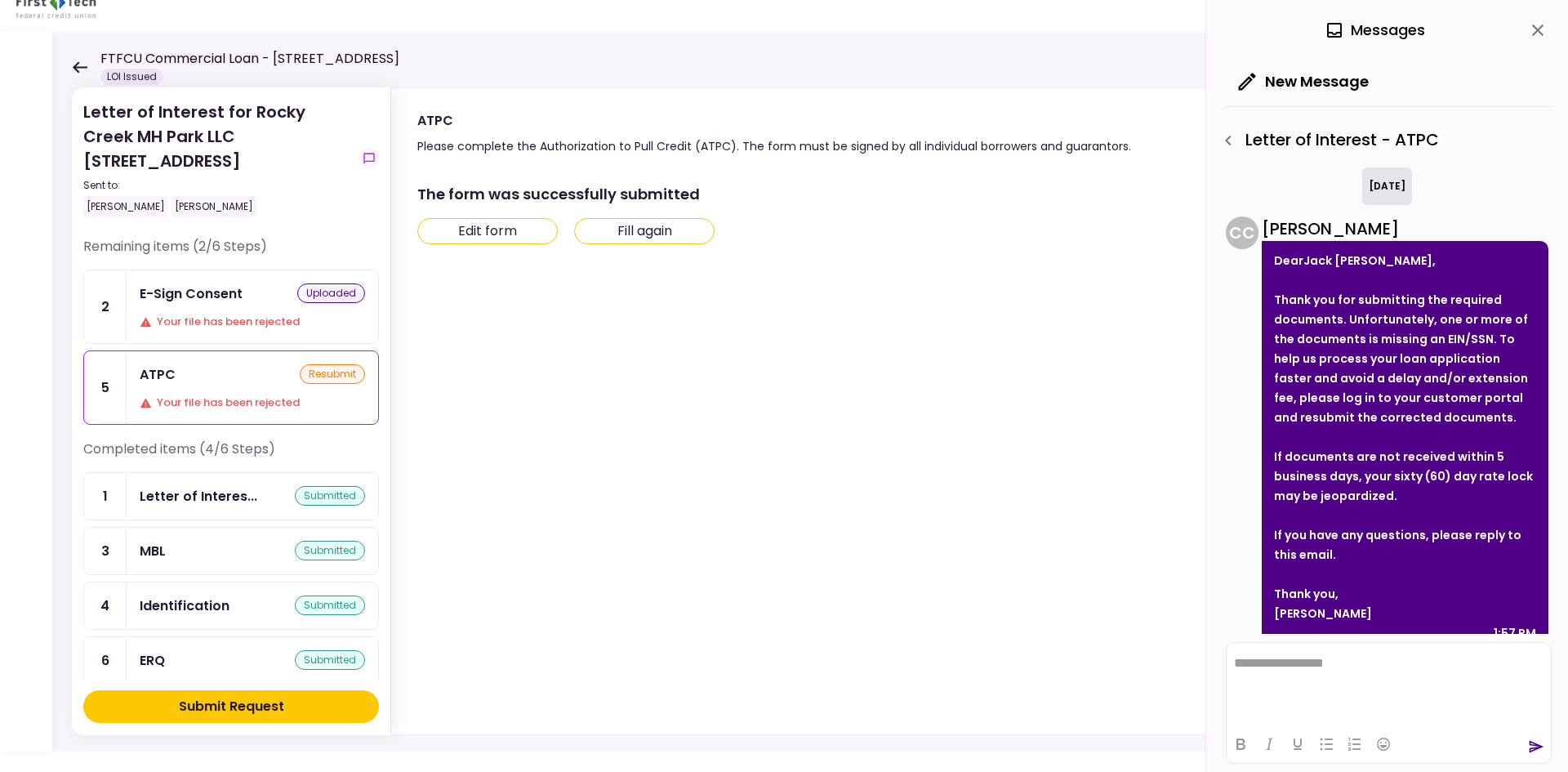
click at [516, 230] on button "Edit form" at bounding box center [487, 230] width 140 height 26
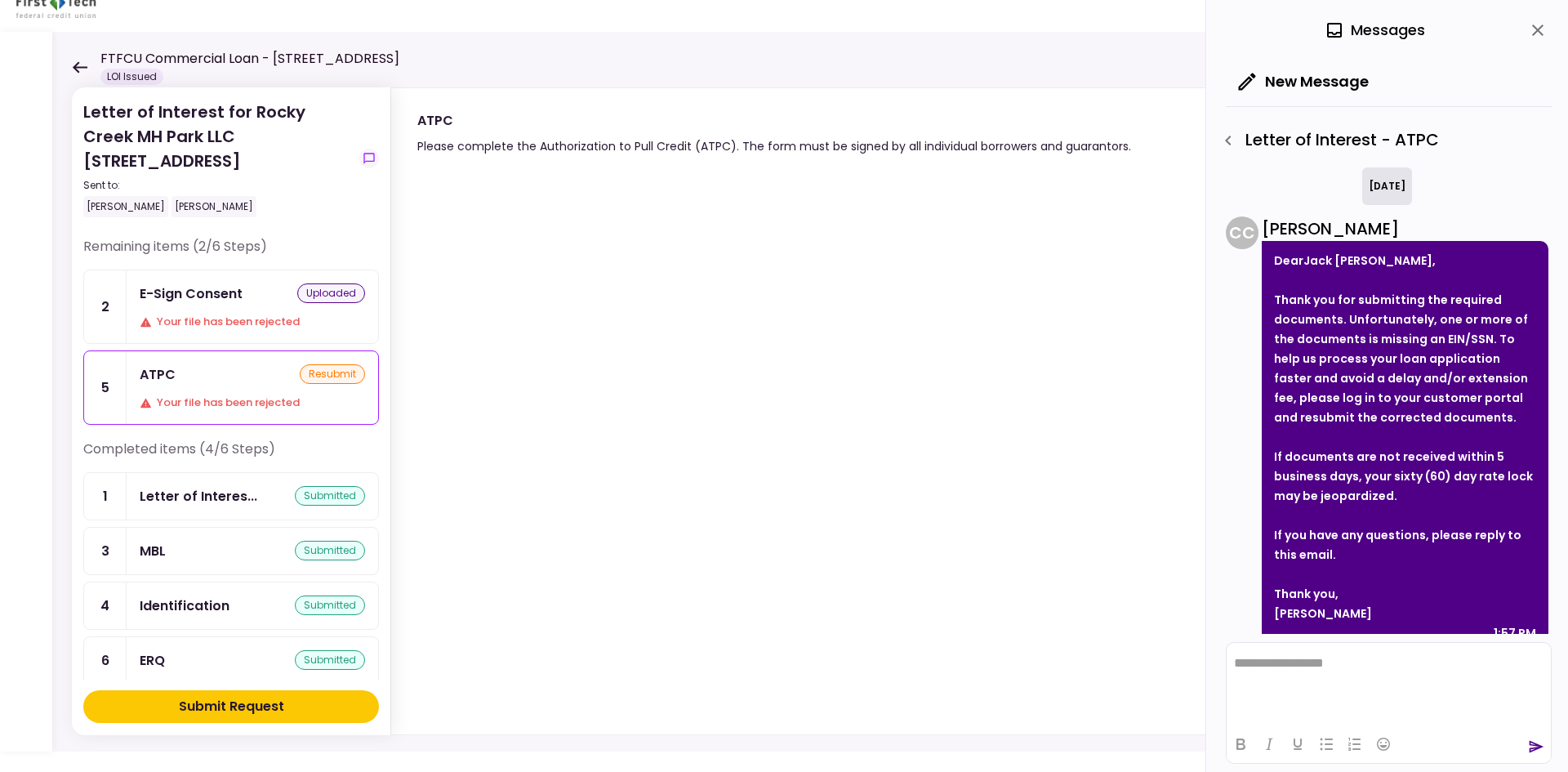
click at [1537, 27] on icon "close" at bounding box center [1537, 30] width 19 height 19
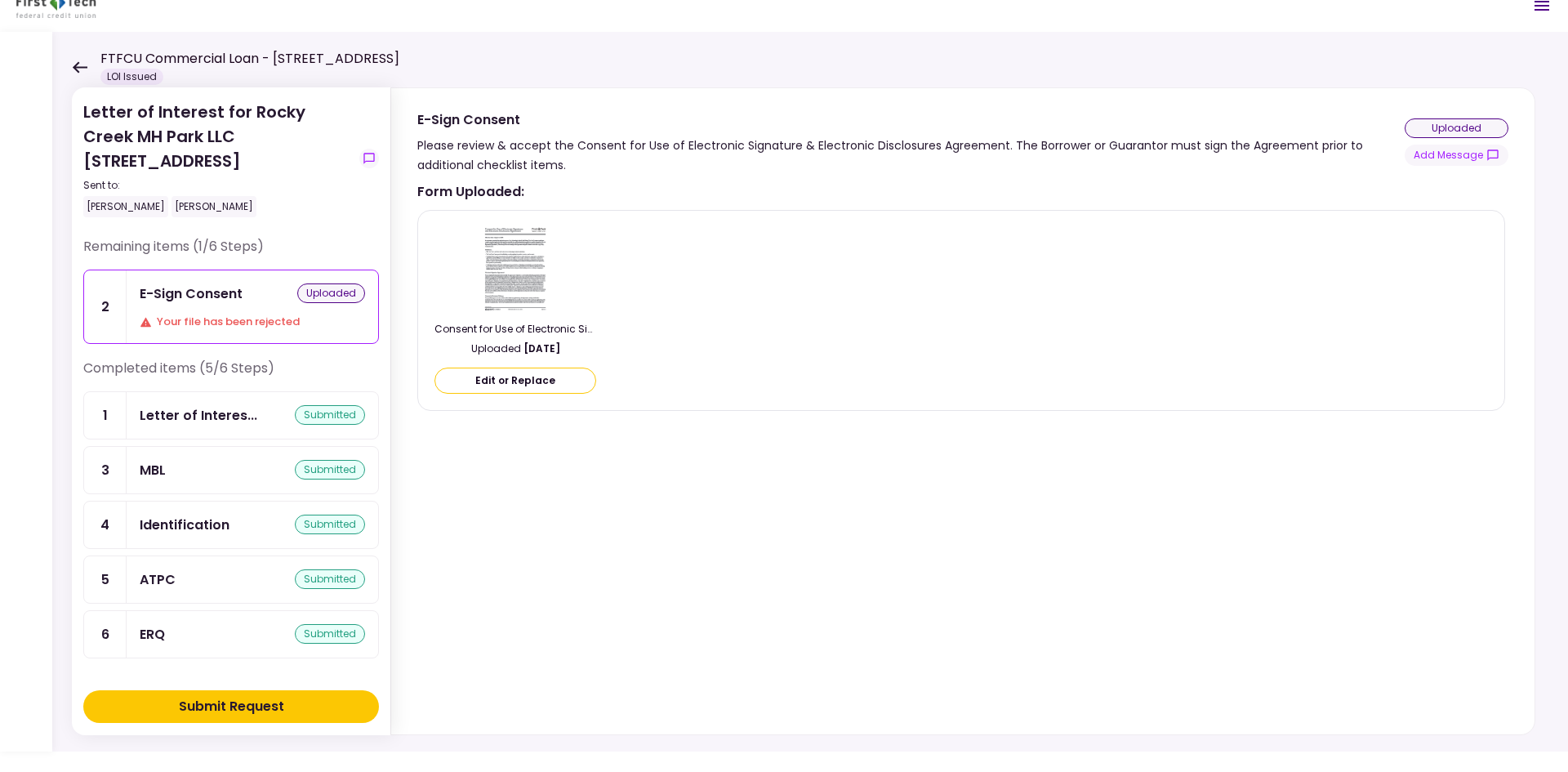
click at [275, 292] on div "E-Sign Consent uploaded" at bounding box center [252, 292] width 225 height 20
click at [1459, 129] on div "uploaded" at bounding box center [1456, 128] width 104 height 19
click at [1142, 138] on div "Please review & accept the Consent for Use of Electronic Signature & Electronic…" at bounding box center [910, 154] width 987 height 39
click at [224, 706] on div "Submit Request" at bounding box center [231, 706] width 105 height 19
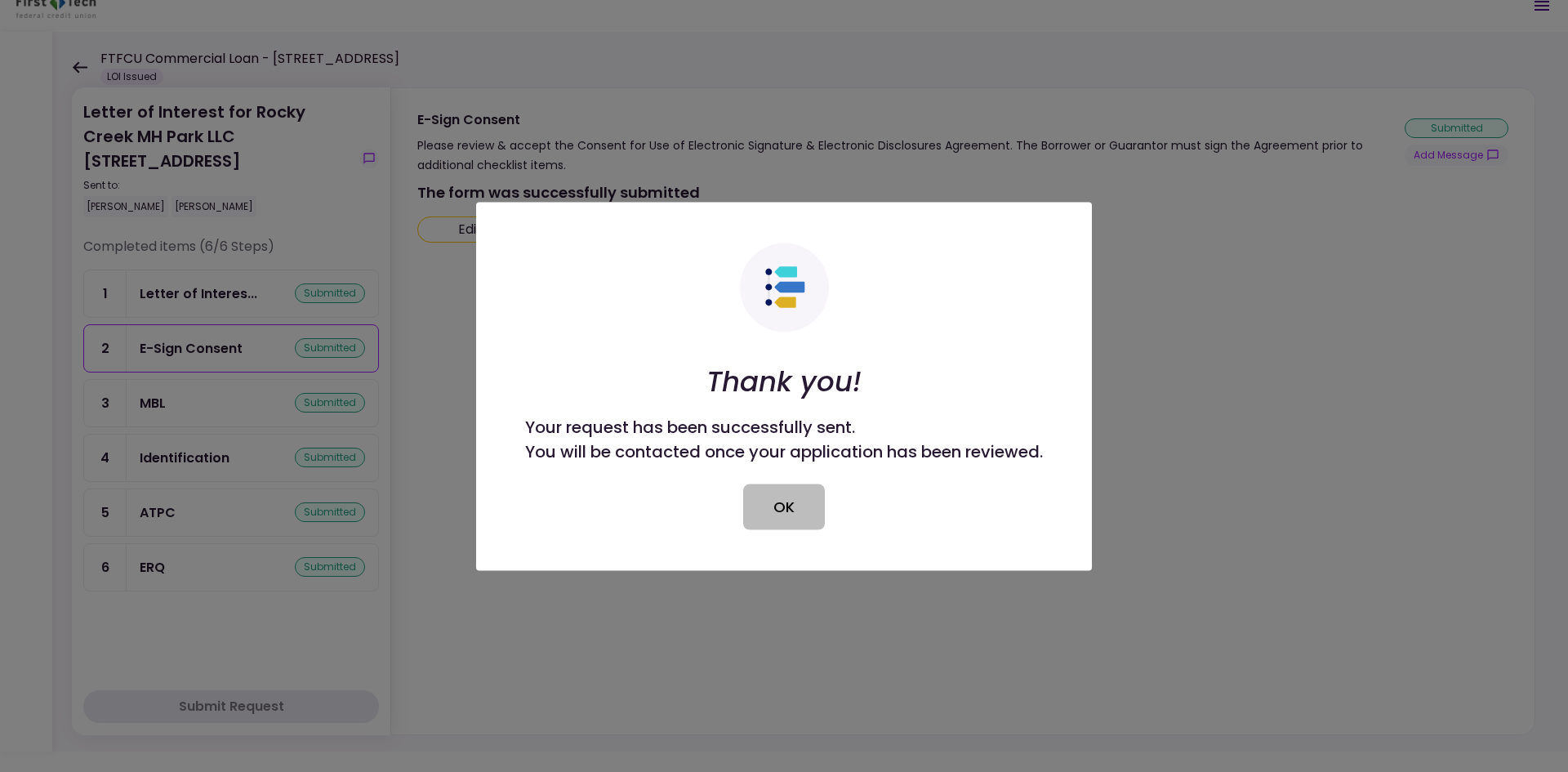
click at [782, 499] on button "OK" at bounding box center [784, 506] width 82 height 46
